Goal: Check status: Check status

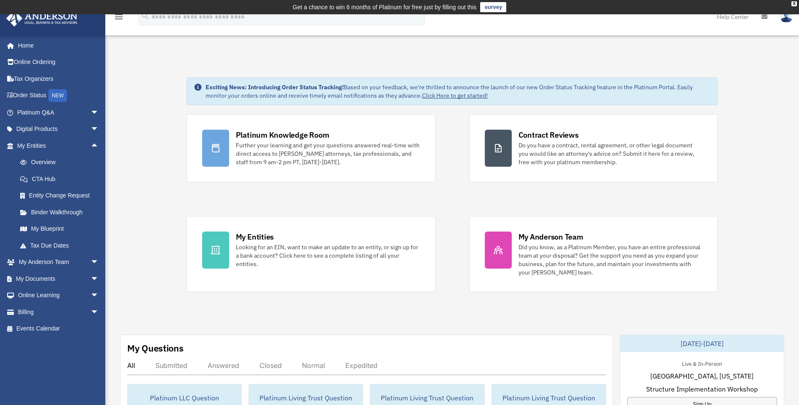
click at [54, 166] on link "Overview" at bounding box center [62, 162] width 100 height 17
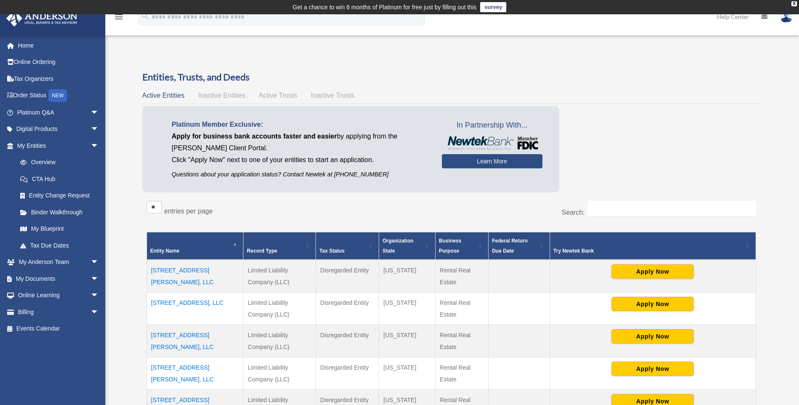
click at [203, 336] on td "[STREET_ADDRESS][PERSON_NAME], LLC" at bounding box center [195, 341] width 97 height 32
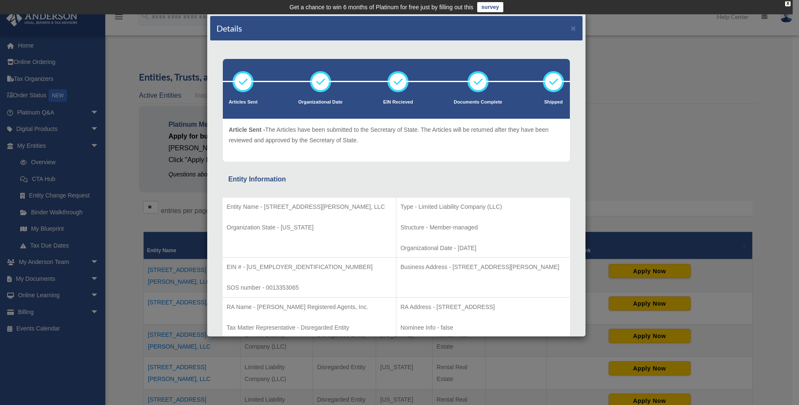
click at [619, 18] on div "Details × Articles Sent Organizational Date" at bounding box center [399, 202] width 799 height 405
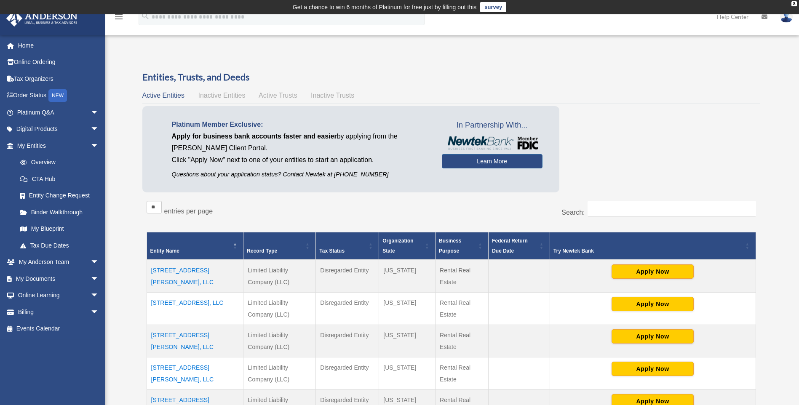
click at [619, 18] on div "menu search Site Menu add bschry@outlook.com My Profile Reset Password Logout H…" at bounding box center [399, 20] width 787 height 29
click at [69, 216] on link "Binder Walkthrough" at bounding box center [62, 212] width 100 height 17
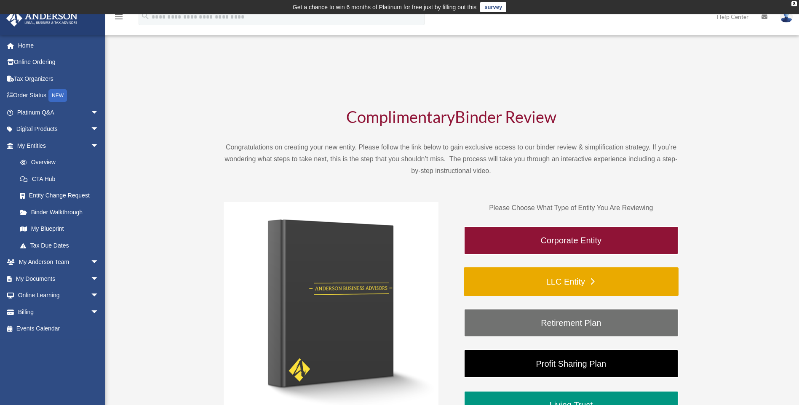
click at [560, 272] on link "LLC Entity" at bounding box center [571, 282] width 215 height 29
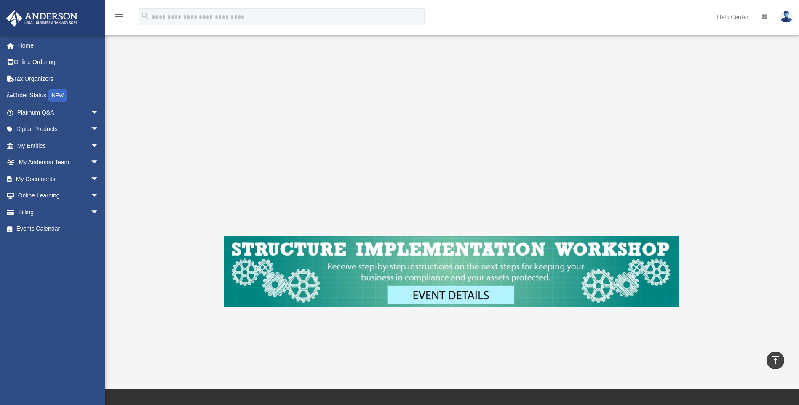
scroll to position [219, 0]
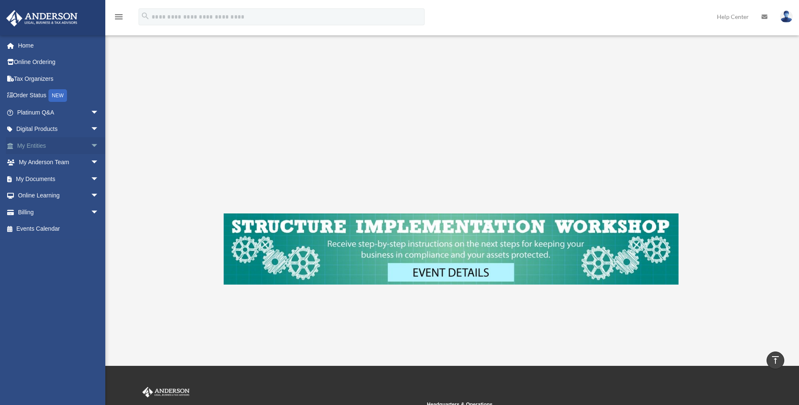
click at [40, 145] on link "My Entities arrow_drop_down" at bounding box center [59, 145] width 106 height 17
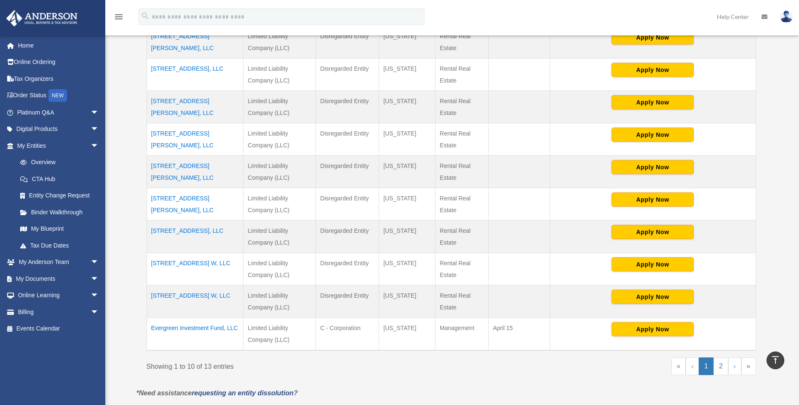
scroll to position [233, 0]
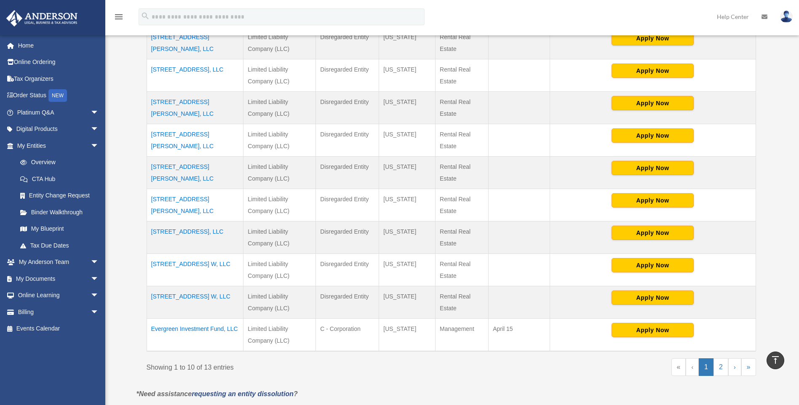
click at [202, 201] on td "[STREET_ADDRESS][PERSON_NAME], LLC" at bounding box center [195, 205] width 97 height 32
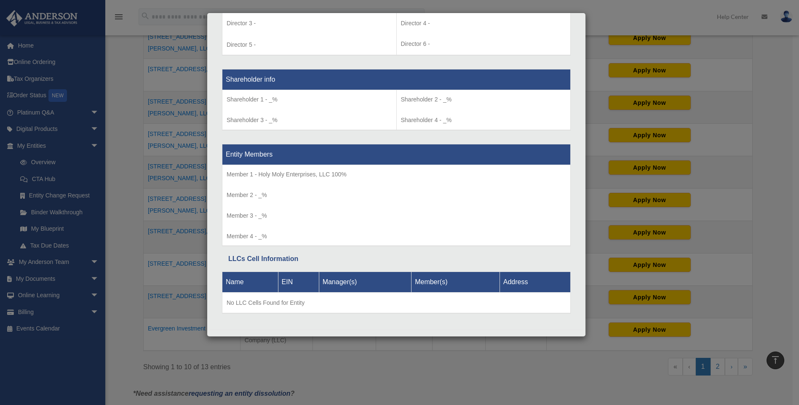
scroll to position [671, 0]
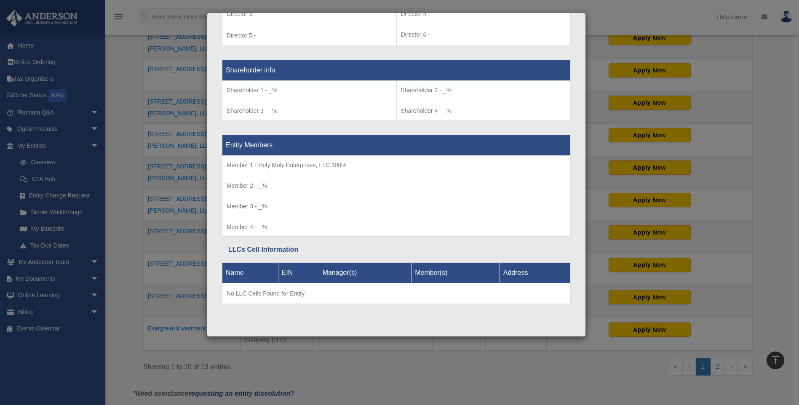
click at [561, 360] on div "Details × Articles Sent Organizational Date" at bounding box center [399, 202] width 799 height 405
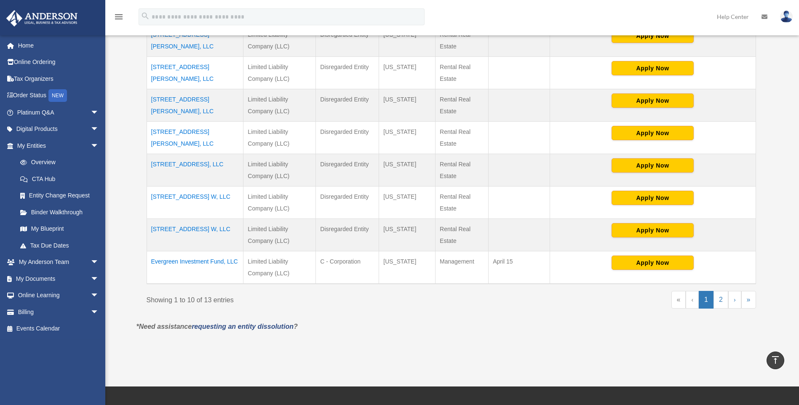
scroll to position [340, 0]
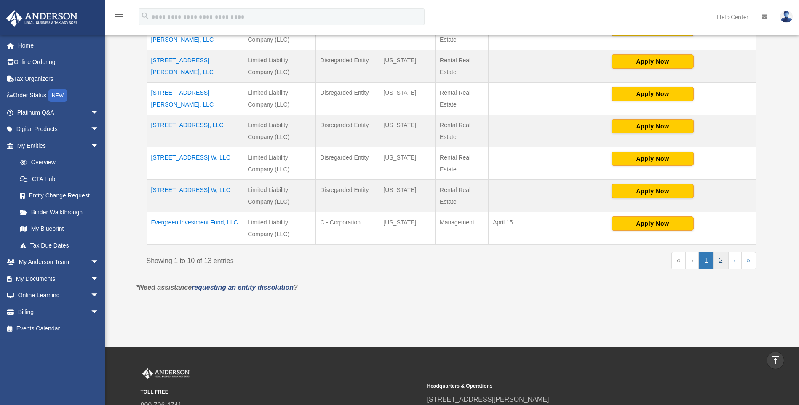
click at [721, 261] on link "2" at bounding box center [721, 261] width 15 height 18
